Goal: Transaction & Acquisition: Download file/media

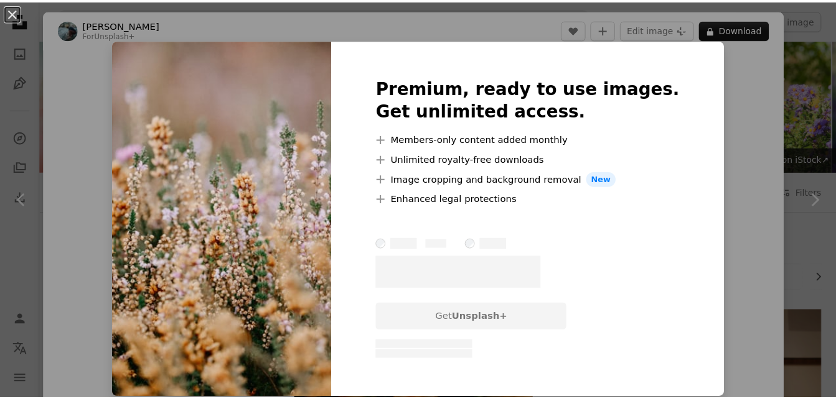
scroll to position [2800, 0]
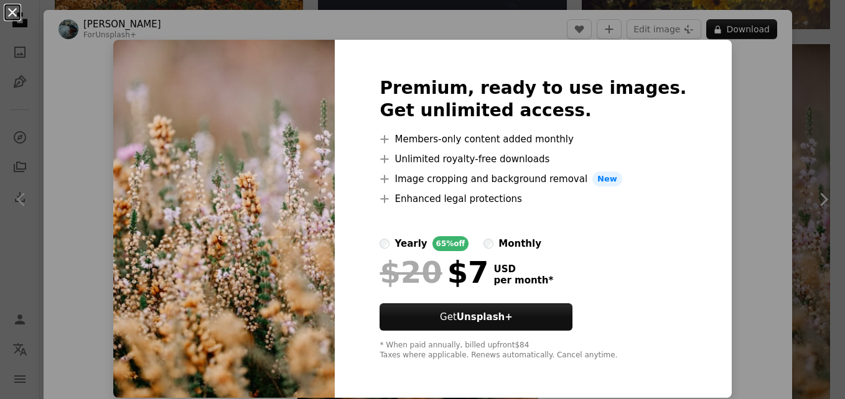
click at [15, 12] on button "An X shape" at bounding box center [12, 12] width 15 height 15
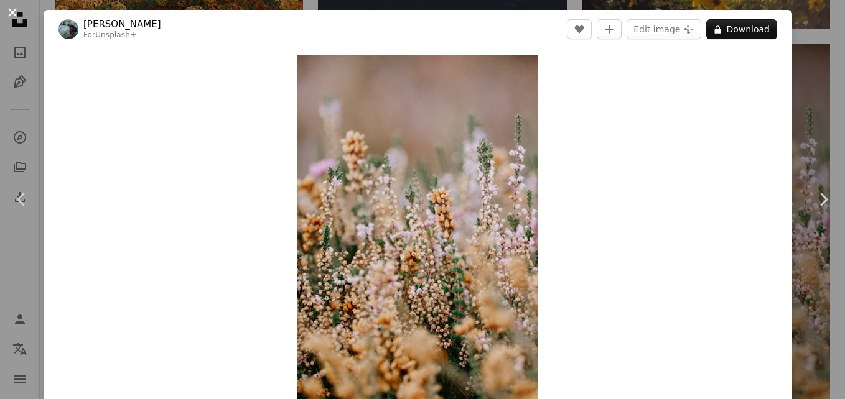
click at [11, 9] on button "An X shape" at bounding box center [12, 12] width 15 height 15
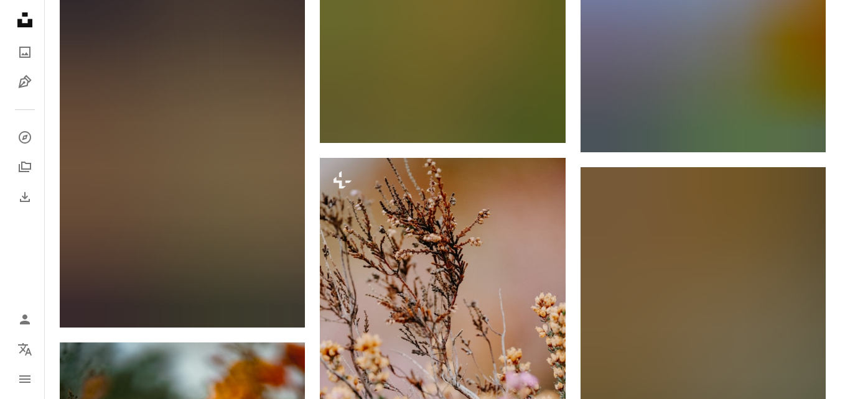
scroll to position [7840, 0]
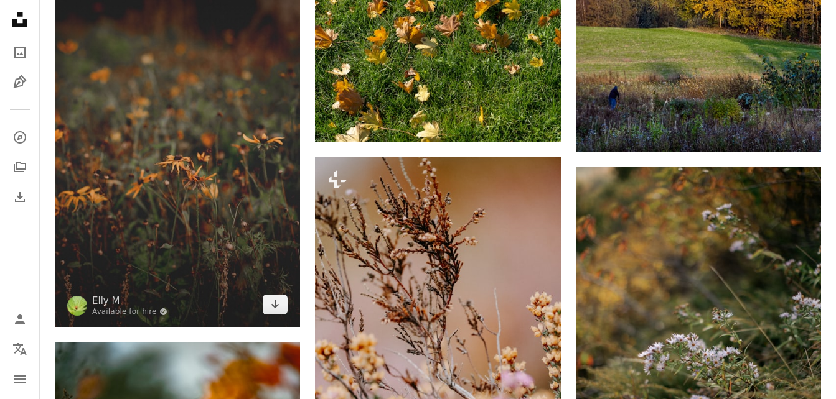
click at [247, 121] on img at bounding box center [177, 144] width 245 height 368
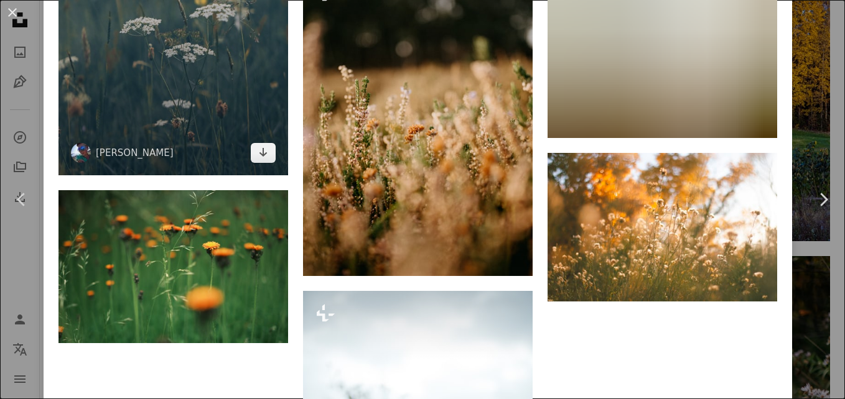
scroll to position [3671, 0]
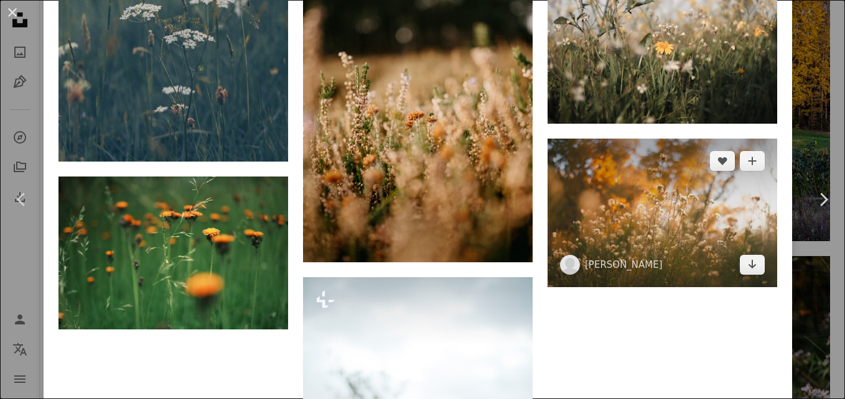
click at [646, 154] on img at bounding box center [663, 213] width 230 height 149
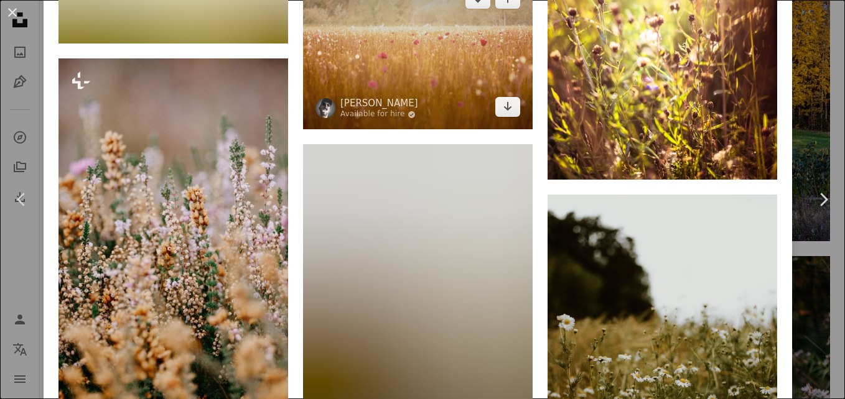
scroll to position [4169, 0]
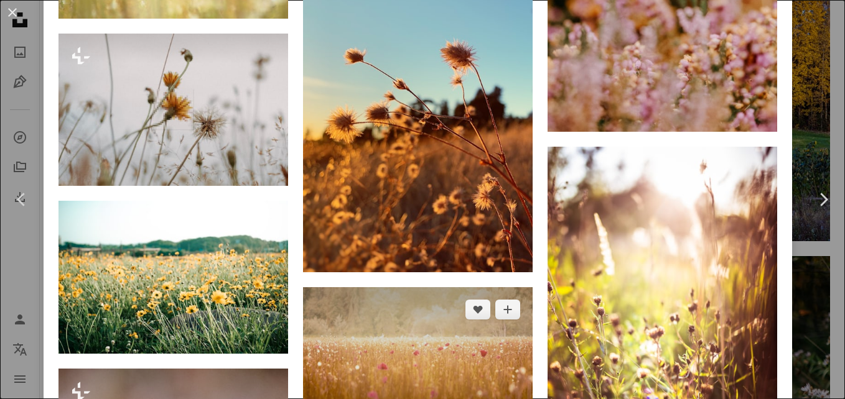
click at [399, 287] on img at bounding box center [418, 363] width 230 height 153
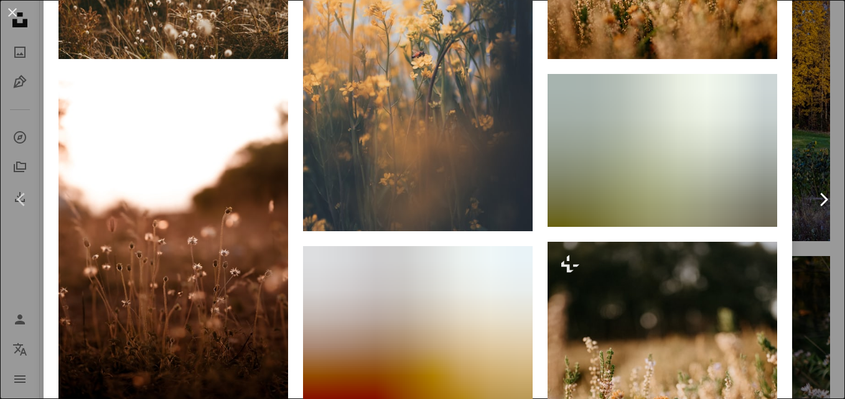
scroll to position [1307, 0]
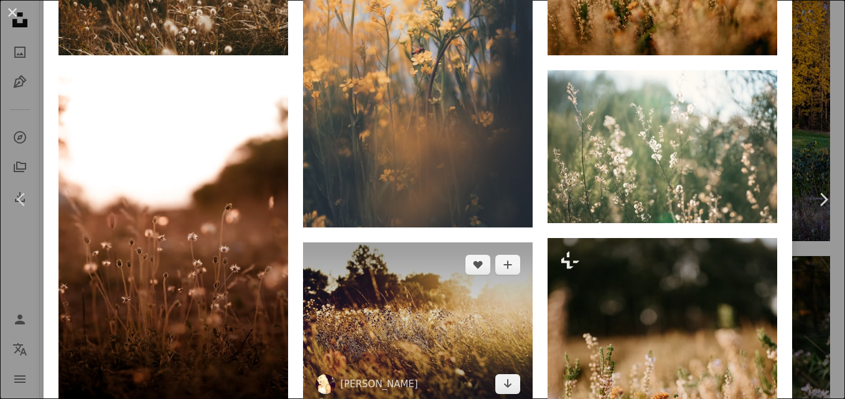
click at [391, 280] on img at bounding box center [418, 325] width 230 height 164
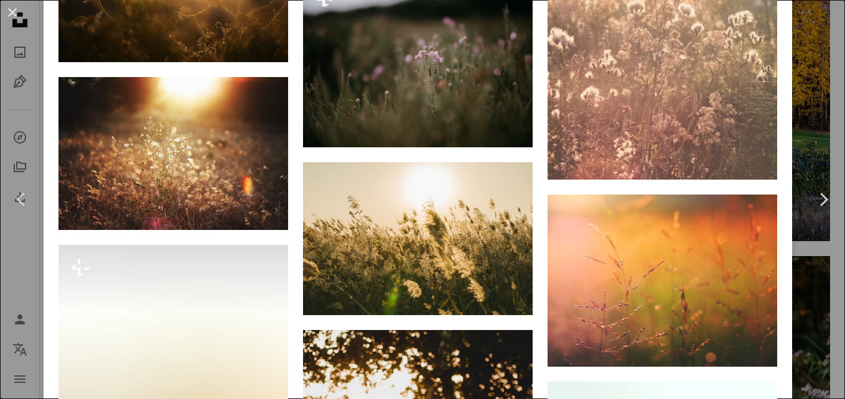
scroll to position [4443, 0]
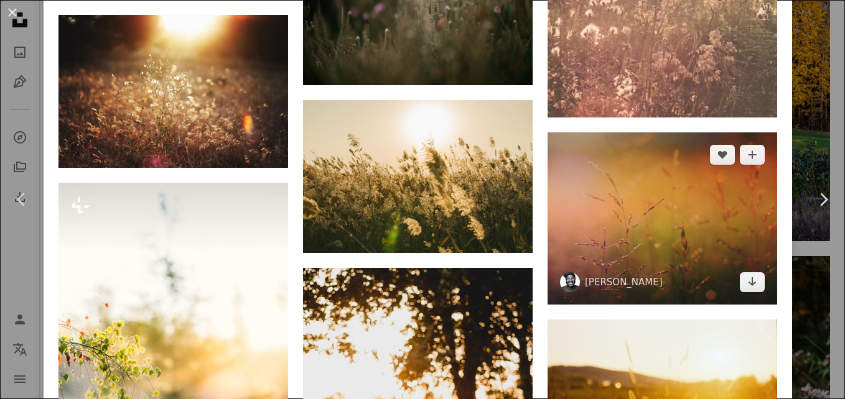
click at [640, 156] on img at bounding box center [663, 219] width 230 height 172
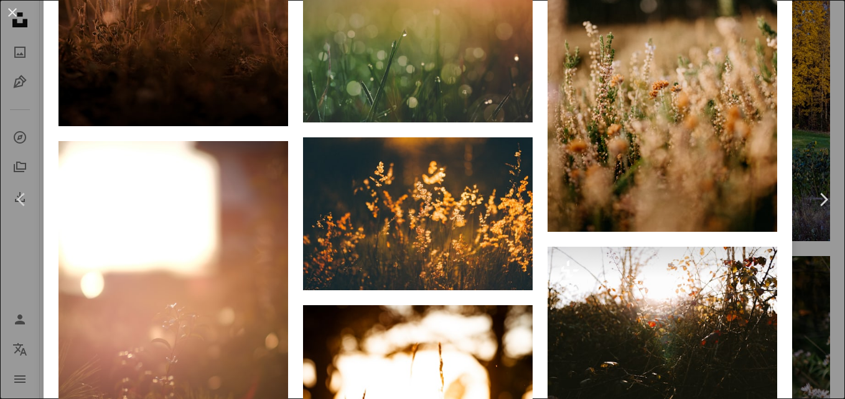
scroll to position [2551, 0]
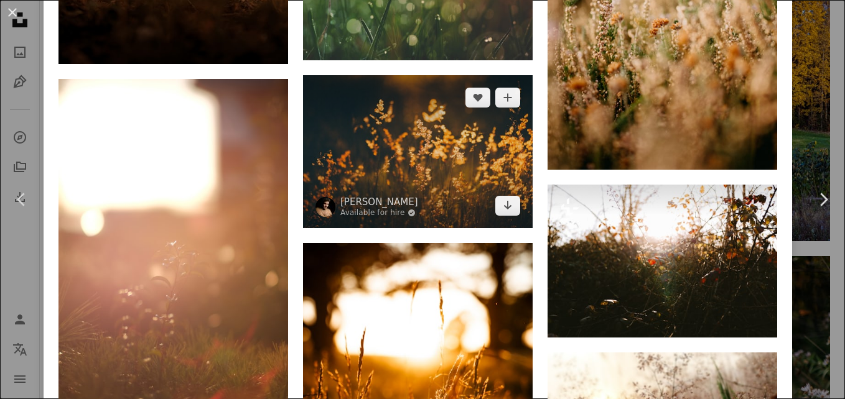
click at [402, 117] on img at bounding box center [418, 151] width 230 height 153
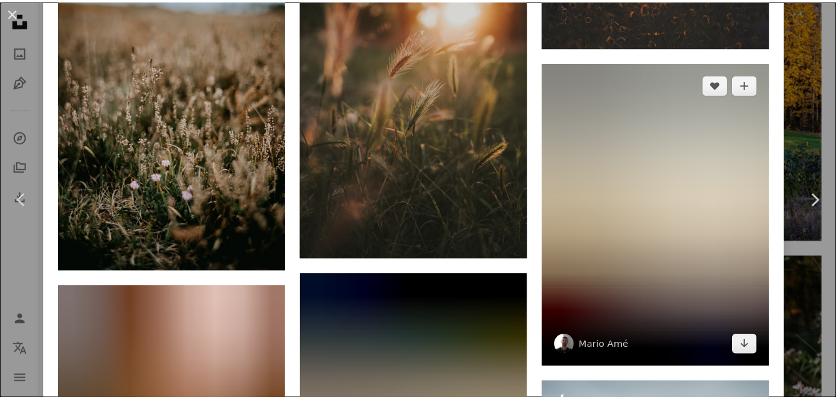
scroll to position [12218, 0]
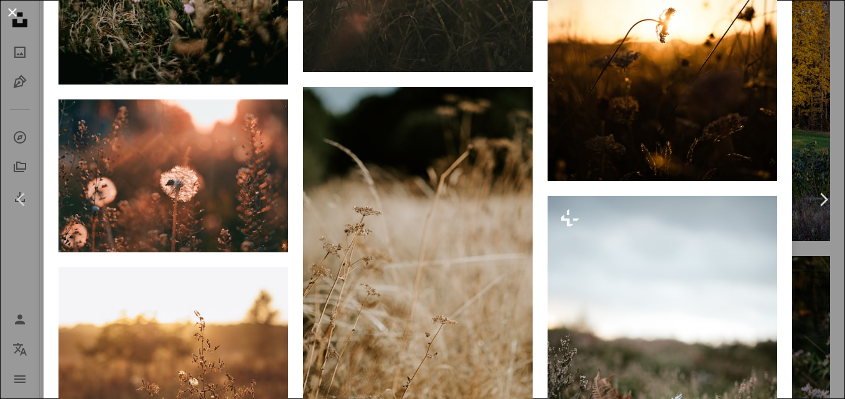
click at [16, 11] on button "An X shape" at bounding box center [12, 12] width 15 height 15
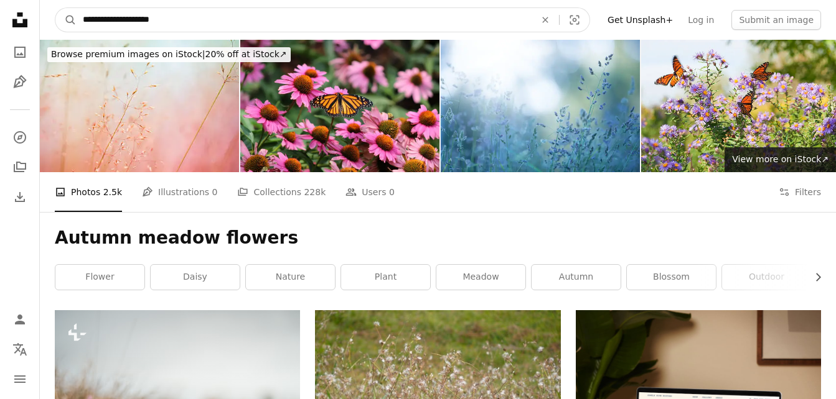
drag, startPoint x: 151, startPoint y: 18, endPoint x: 198, endPoint y: 10, distance: 48.0
click at [198, 10] on input "**********" at bounding box center [304, 20] width 455 height 24
type input "**********"
click button "A magnifying glass" at bounding box center [65, 20] width 21 height 24
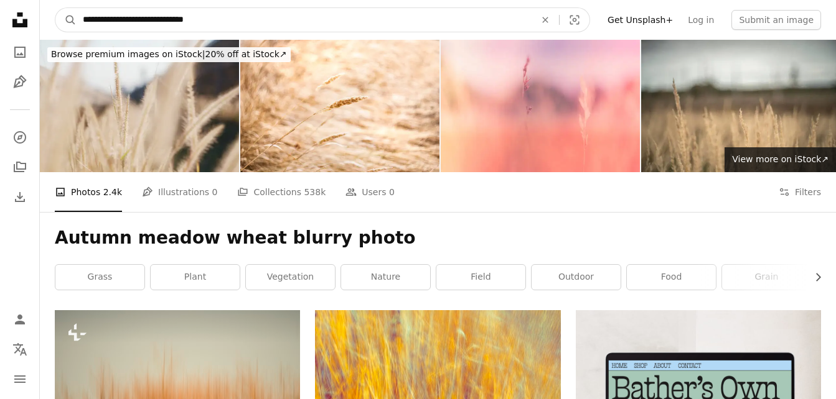
drag, startPoint x: 273, startPoint y: 18, endPoint x: -2, endPoint y: 75, distance: 280.8
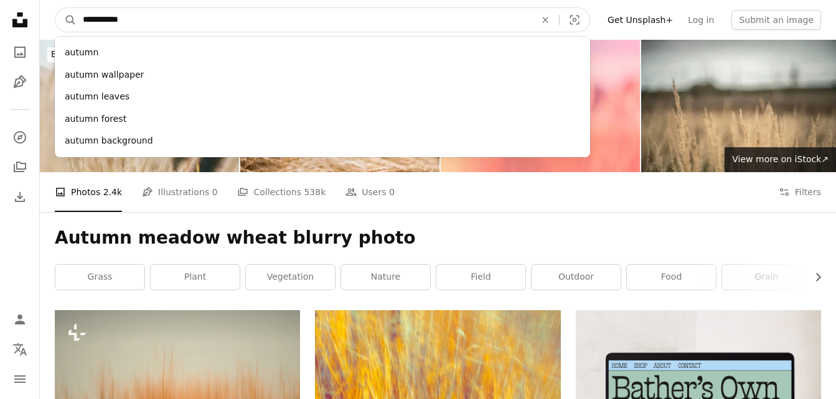
type input "**********"
click button "A magnifying glass" at bounding box center [65, 20] width 21 height 24
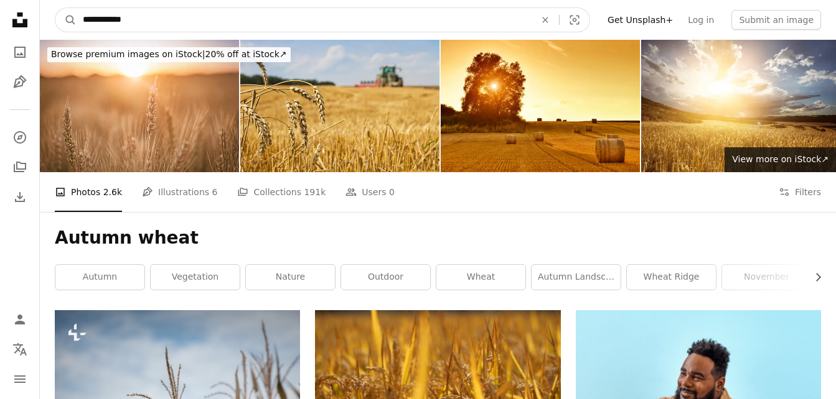
drag, startPoint x: 115, startPoint y: 19, endPoint x: 0, endPoint y: 66, distance: 124.4
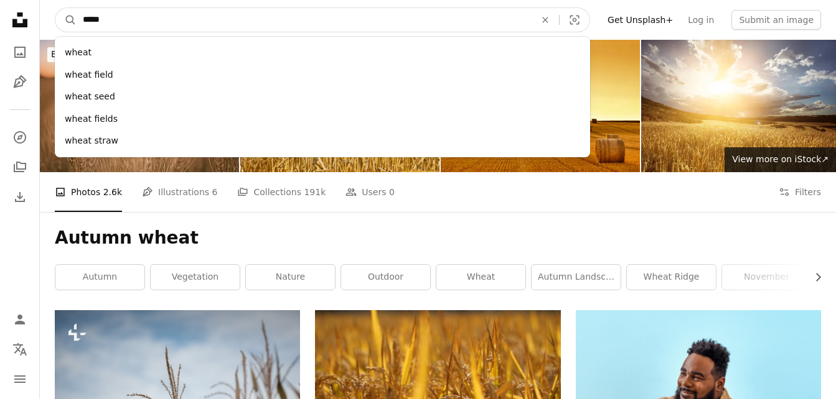
type input "*****"
click at [55, 8] on button "A magnifying glass" at bounding box center [65, 20] width 21 height 24
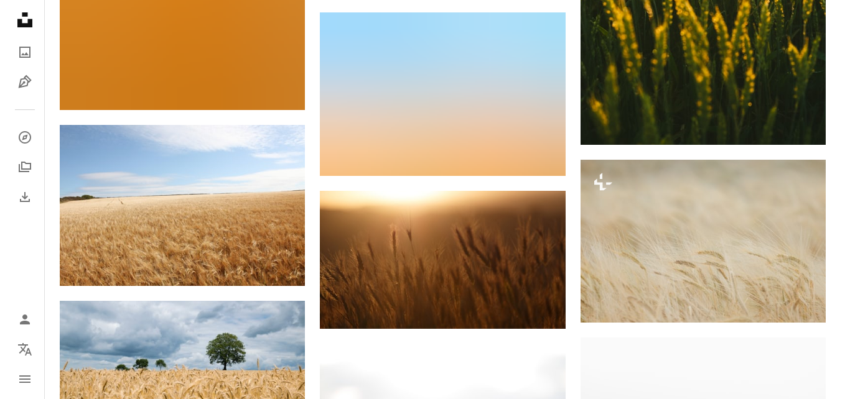
scroll to position [6409, 0]
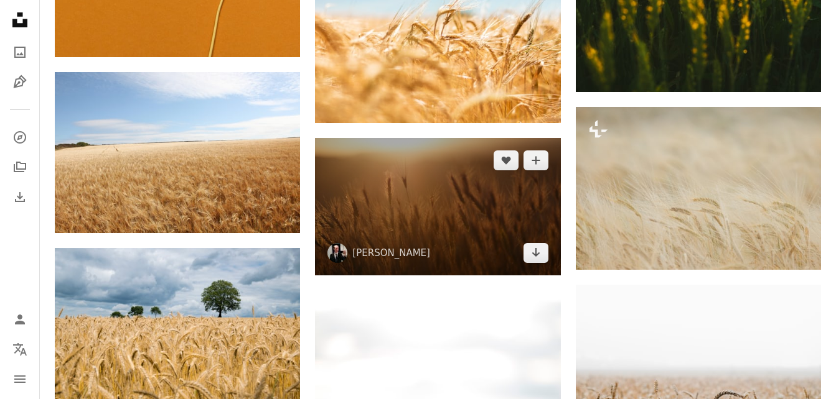
click at [441, 206] on img at bounding box center [437, 207] width 245 height 138
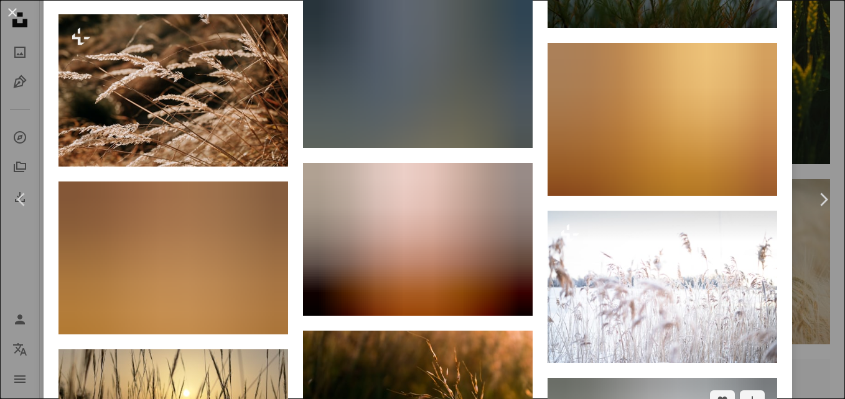
scroll to position [2924, 0]
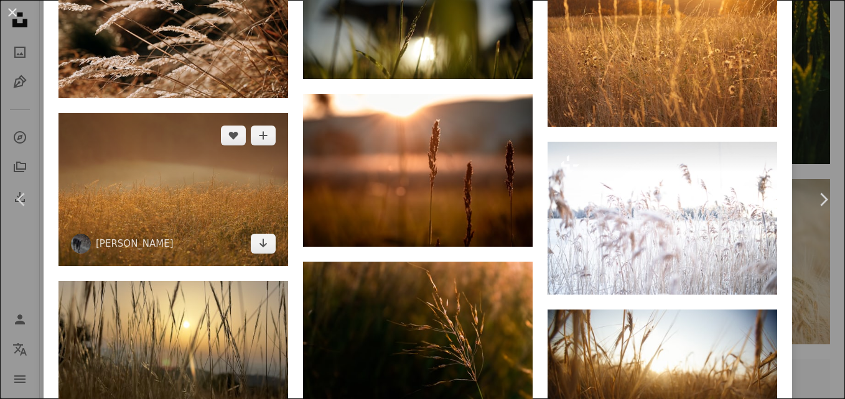
click at [163, 165] on img at bounding box center [173, 189] width 230 height 153
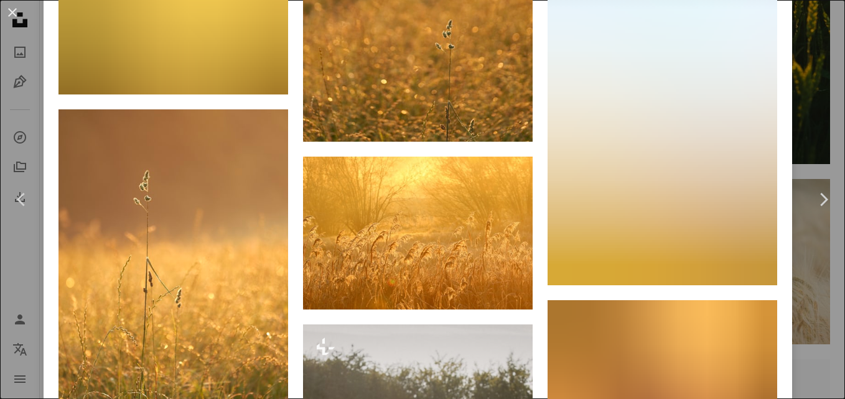
scroll to position [1618, 0]
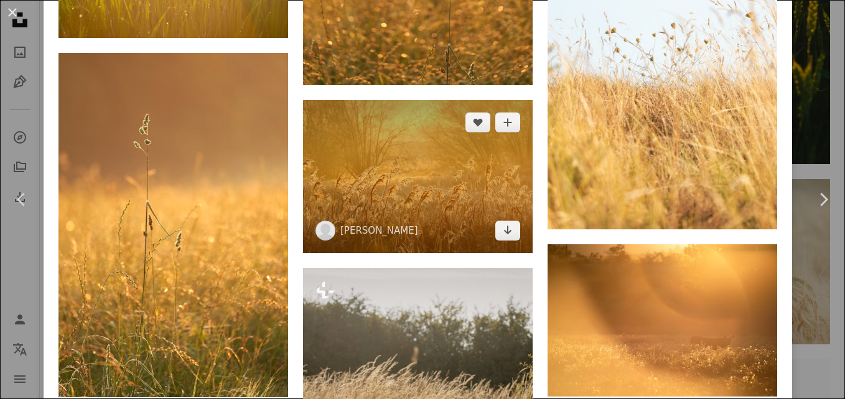
click at [393, 140] on img at bounding box center [418, 176] width 230 height 153
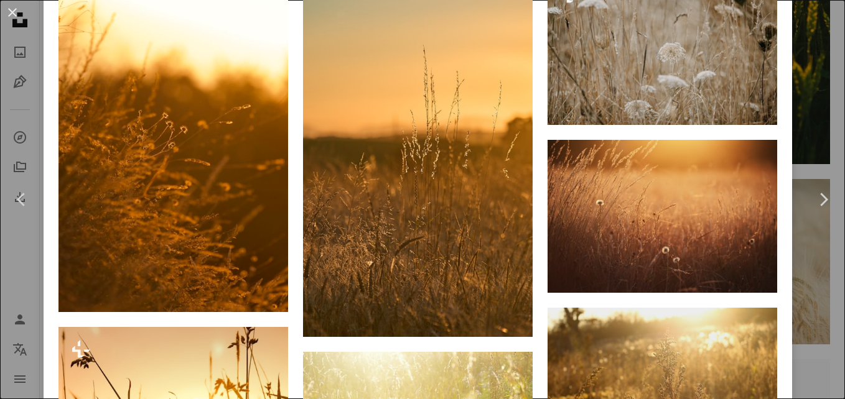
scroll to position [1742, 0]
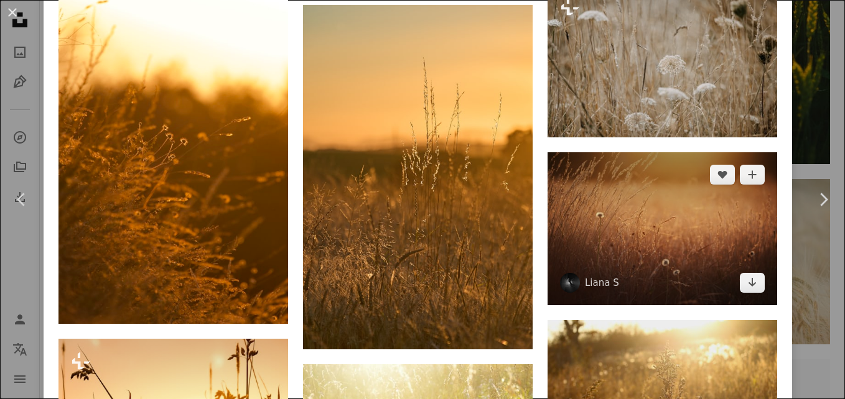
click at [630, 205] on img at bounding box center [663, 228] width 230 height 153
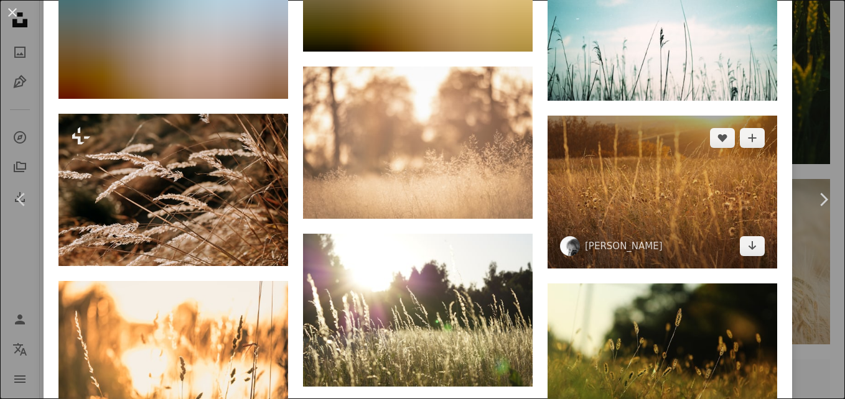
scroll to position [1804, 0]
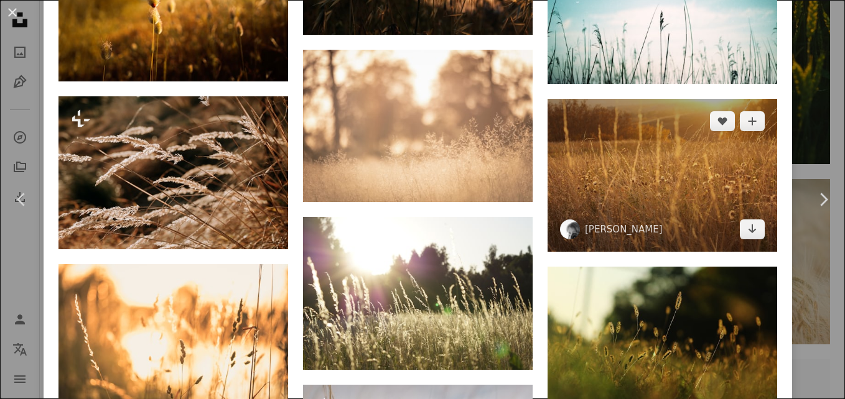
click at [658, 126] on img at bounding box center [663, 175] width 230 height 153
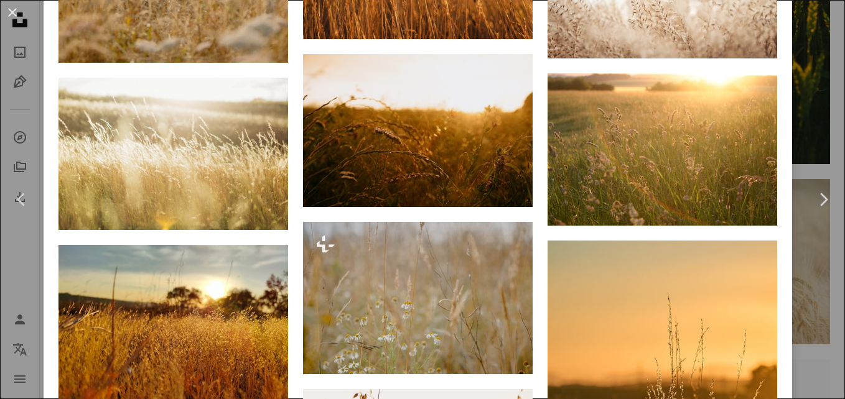
scroll to position [1182, 0]
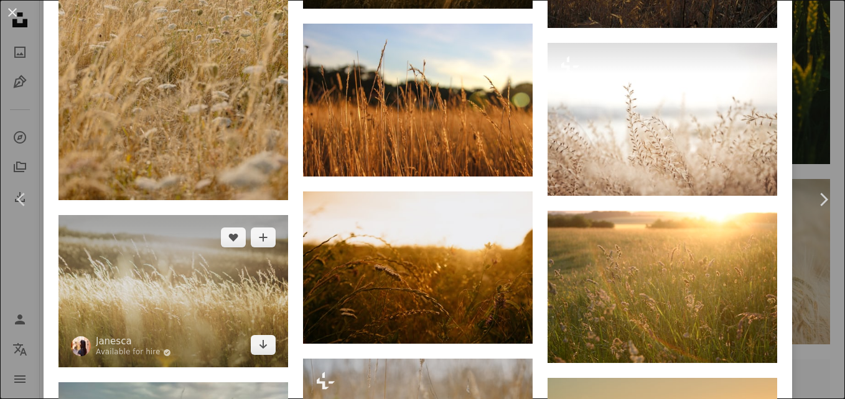
click at [164, 285] on img at bounding box center [173, 291] width 230 height 153
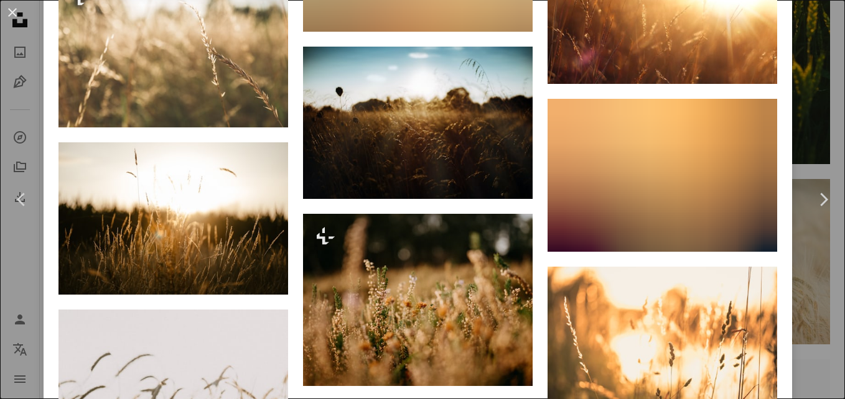
scroll to position [2172, 0]
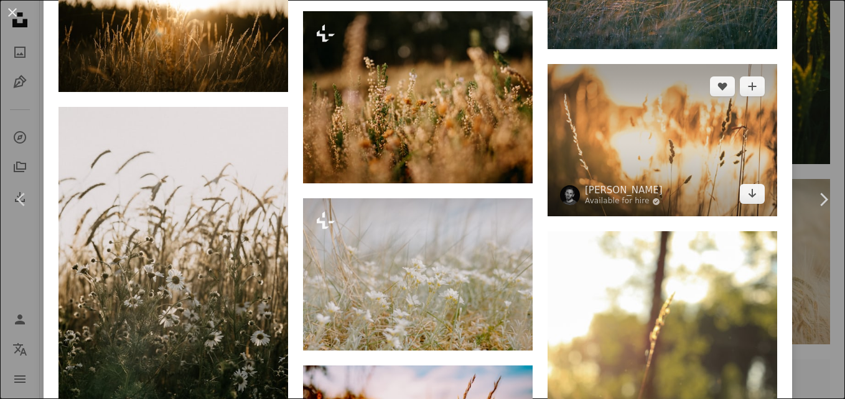
click at [636, 103] on img at bounding box center [663, 140] width 230 height 153
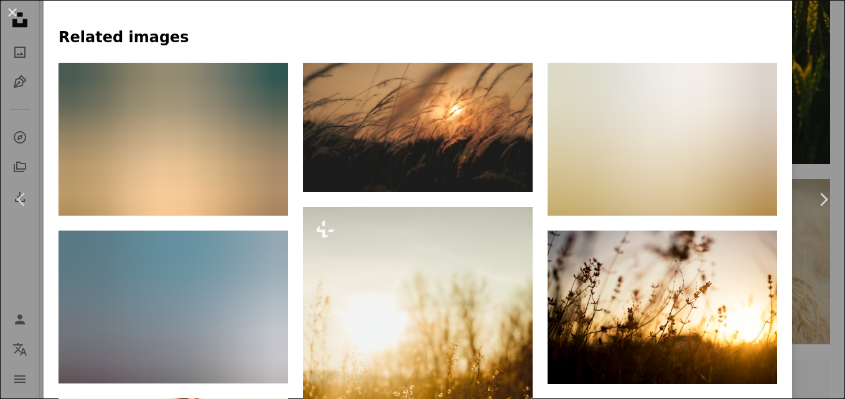
scroll to position [809, 0]
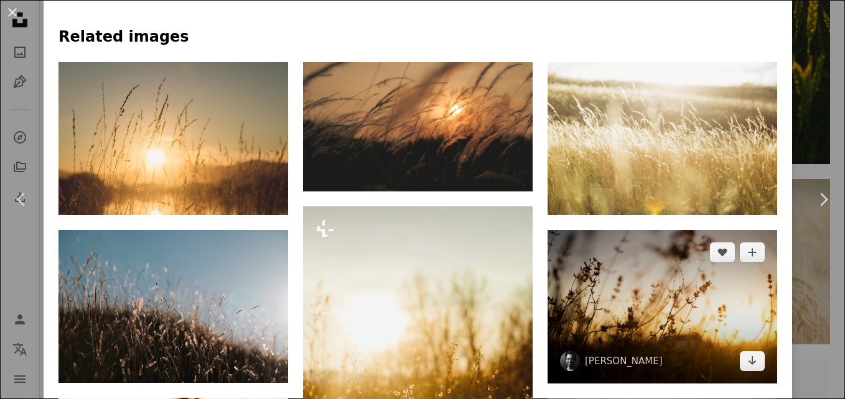
click at [625, 279] on img at bounding box center [663, 306] width 230 height 153
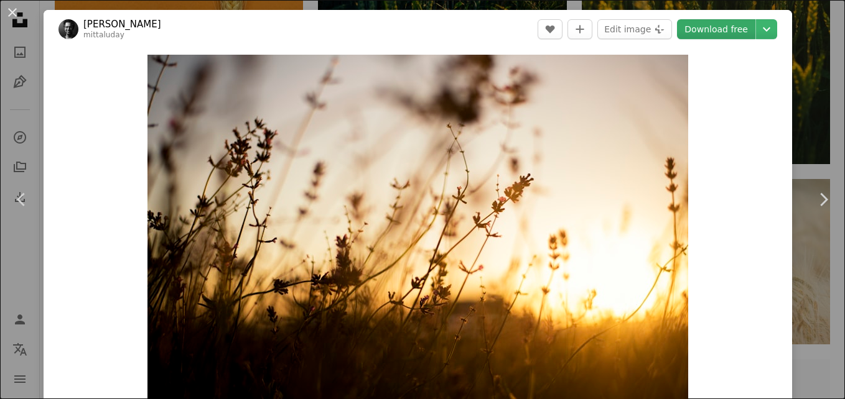
click at [729, 30] on link "Download free" at bounding box center [716, 29] width 78 height 20
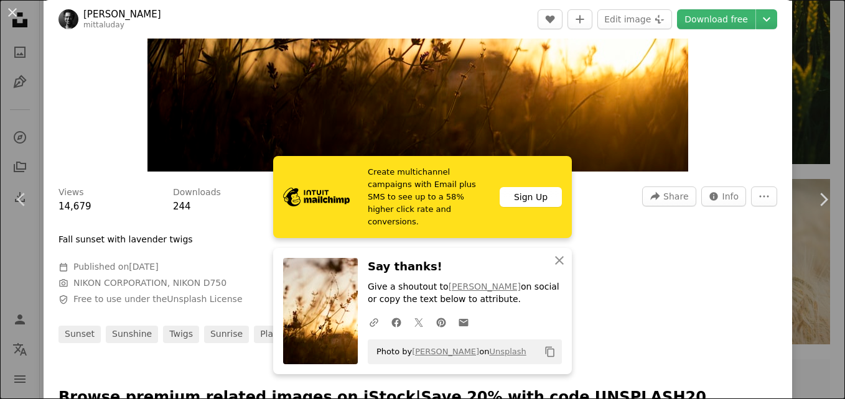
scroll to position [249, 0]
